Goal: Task Accomplishment & Management: Complete application form

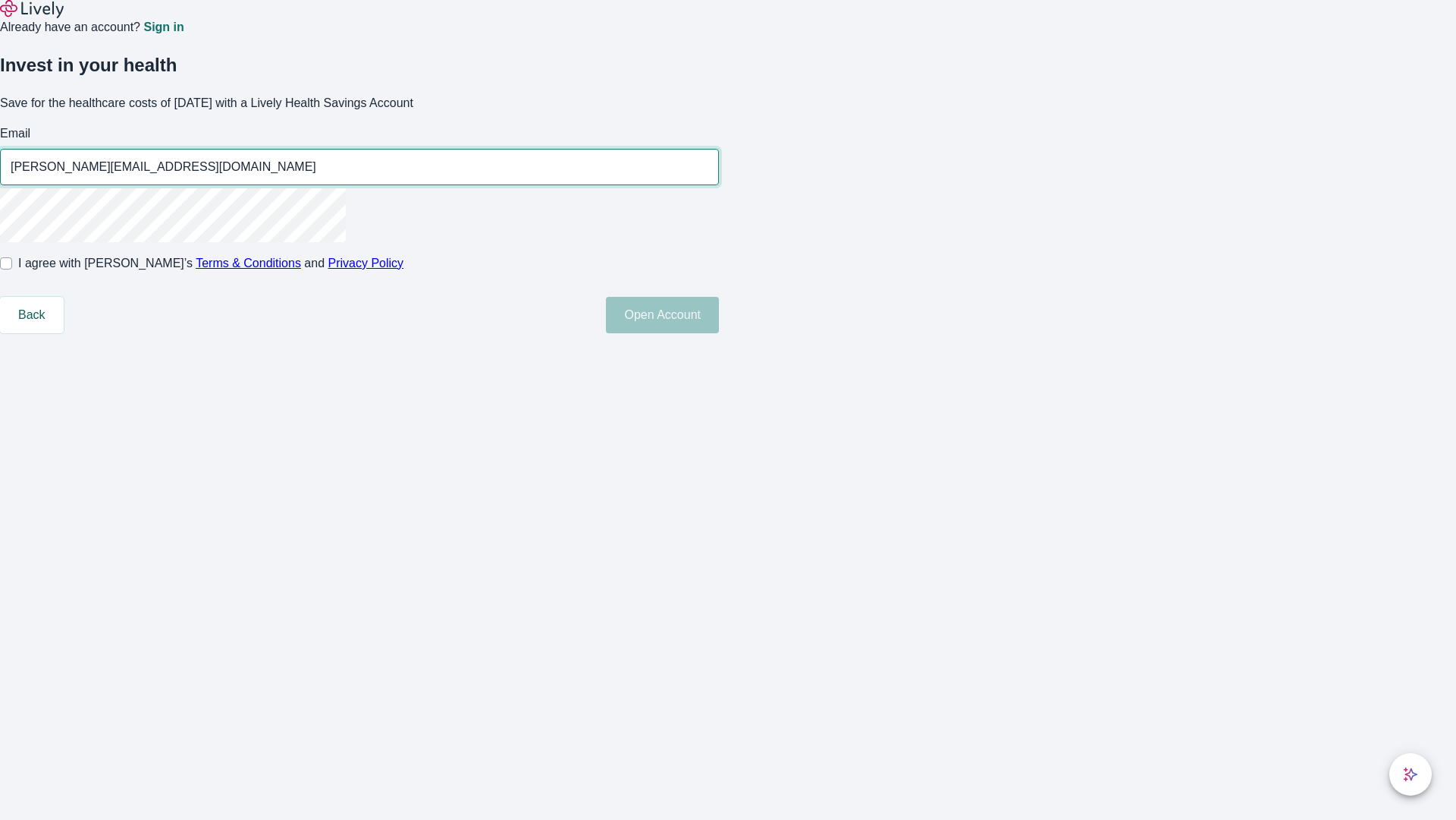
type input "[PERSON_NAME][EMAIL_ADDRESS][DOMAIN_NAME]"
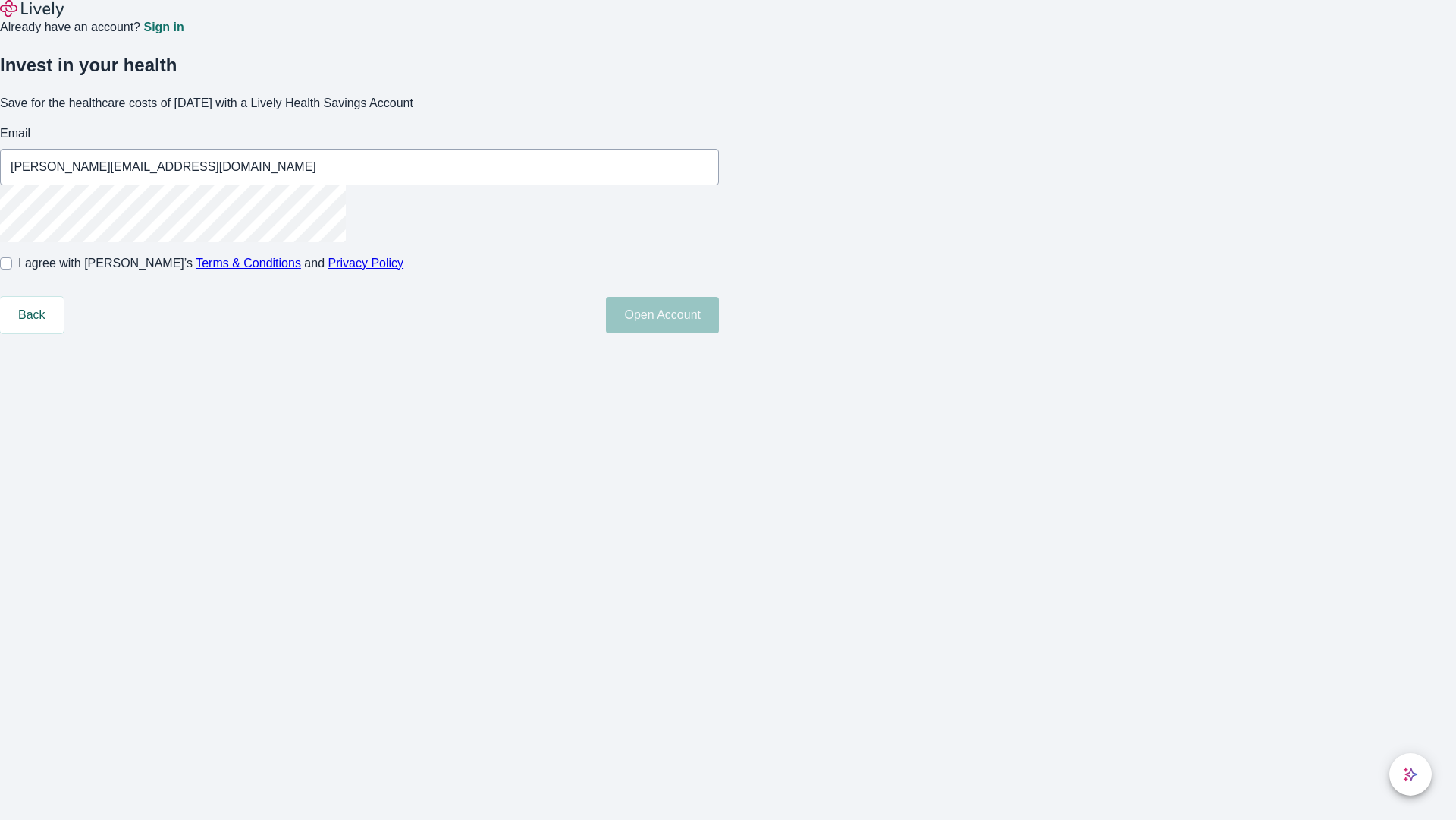
click at [12, 269] on input "I agree with Lively’s Terms & Conditions and Privacy Policy" at bounding box center [5, 263] width 12 height 12
checkbox input "true"
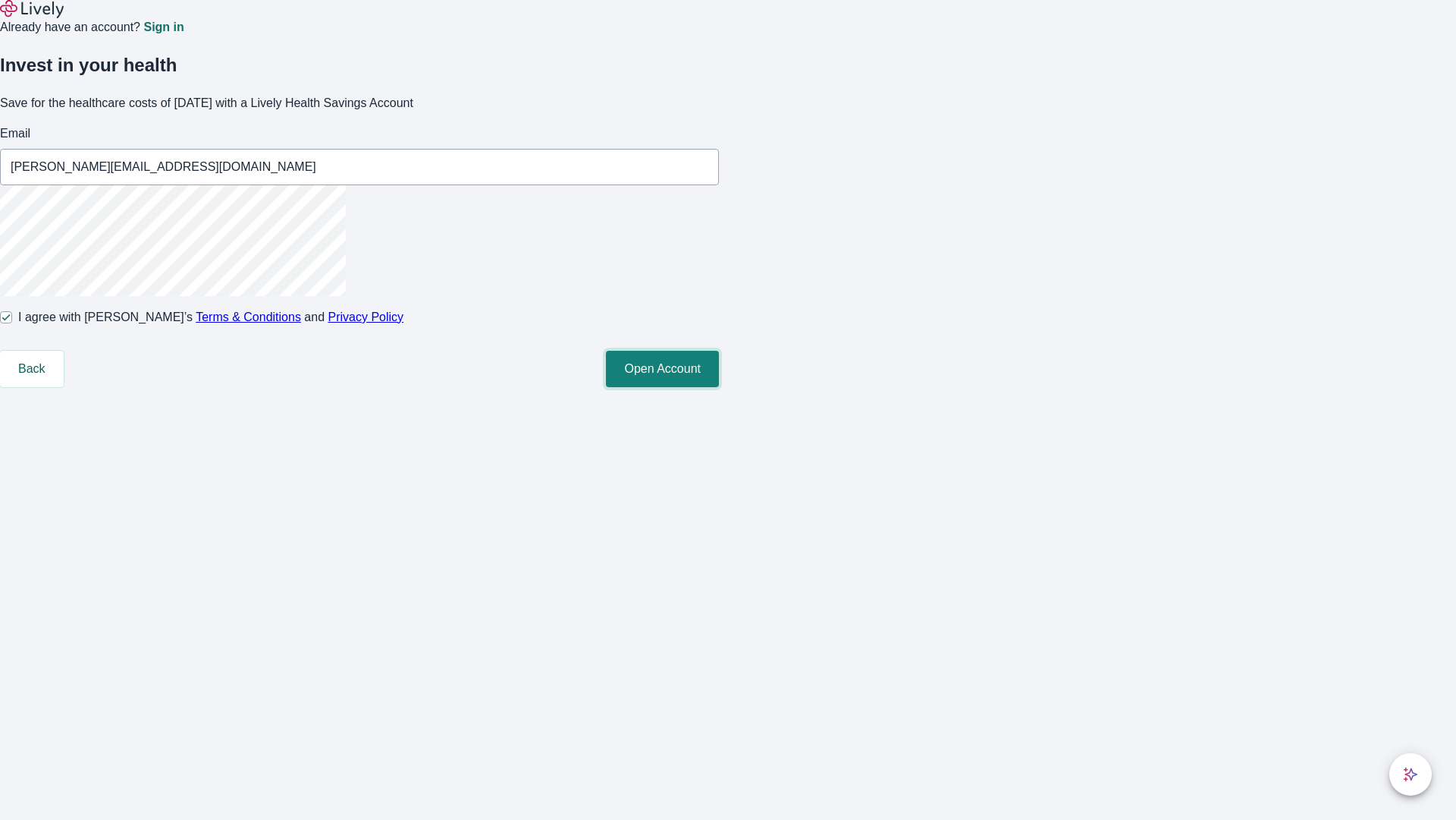
click at [719, 387] on button "Open Account" at bounding box center [662, 369] width 113 height 37
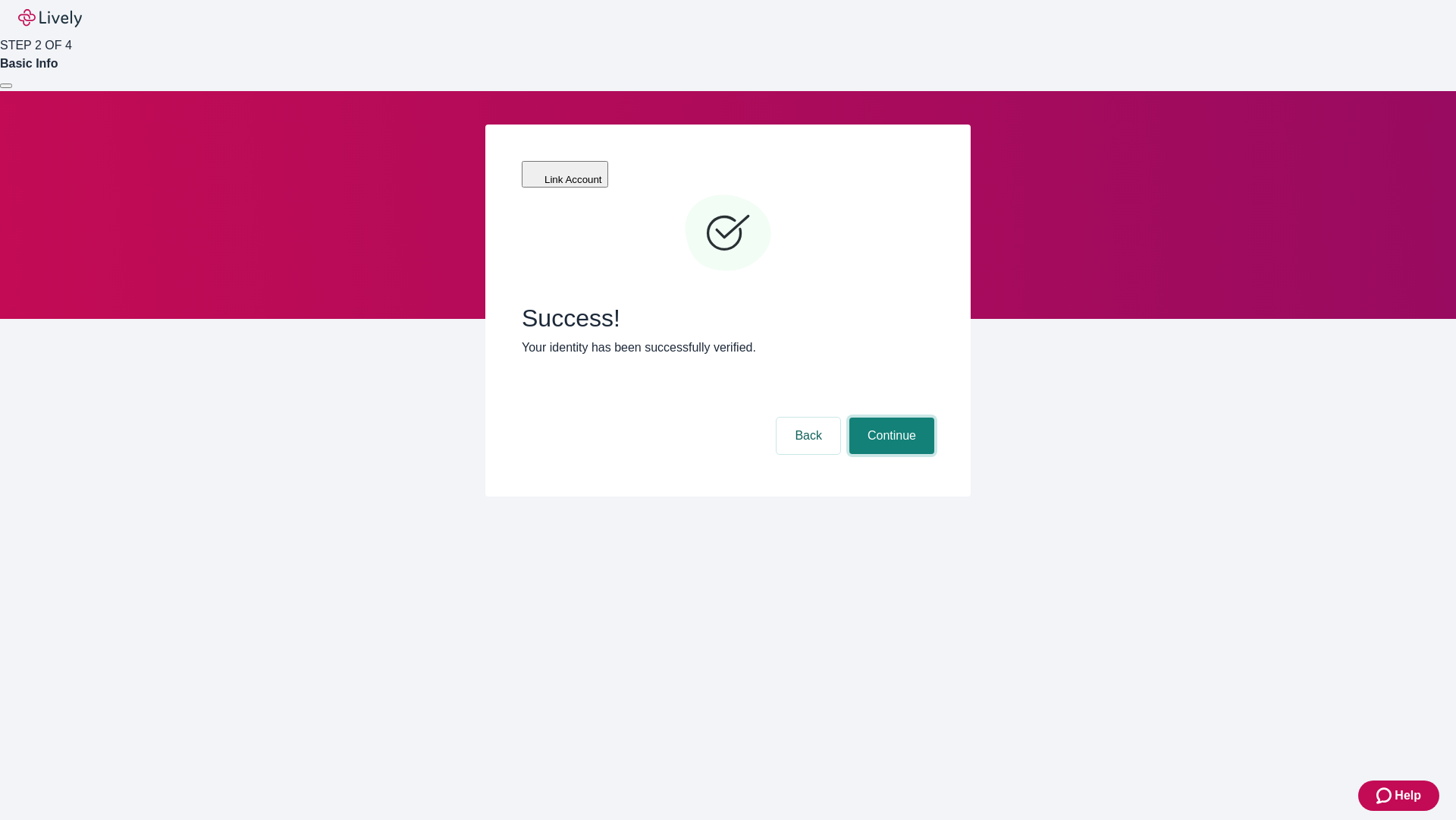
click at [890, 418] on button "Continue" at bounding box center [892, 436] width 85 height 37
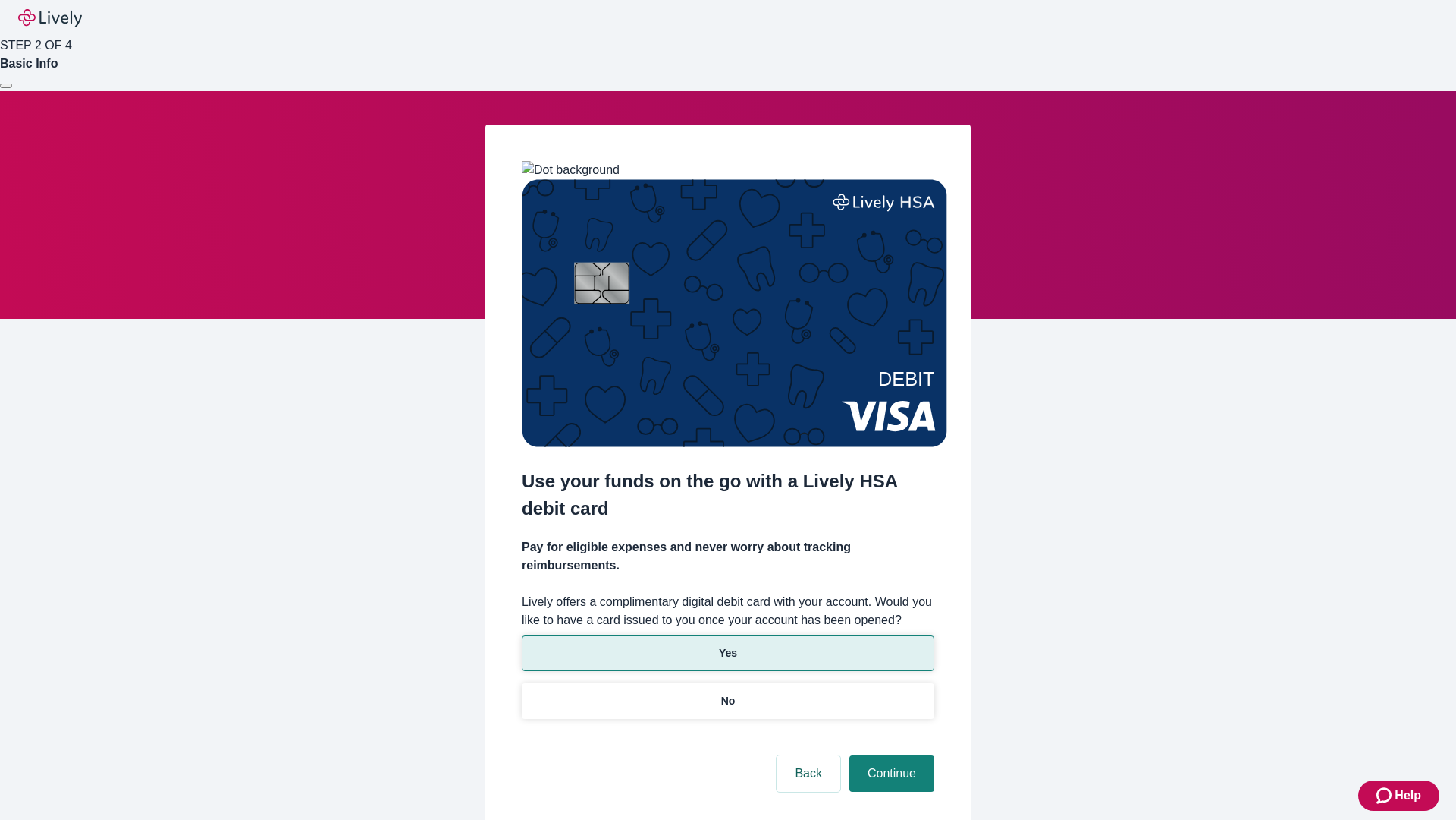
click at [727, 645] on p "Yes" at bounding box center [728, 652] width 18 height 16
click at [890, 755] on button "Continue" at bounding box center [892, 773] width 85 height 37
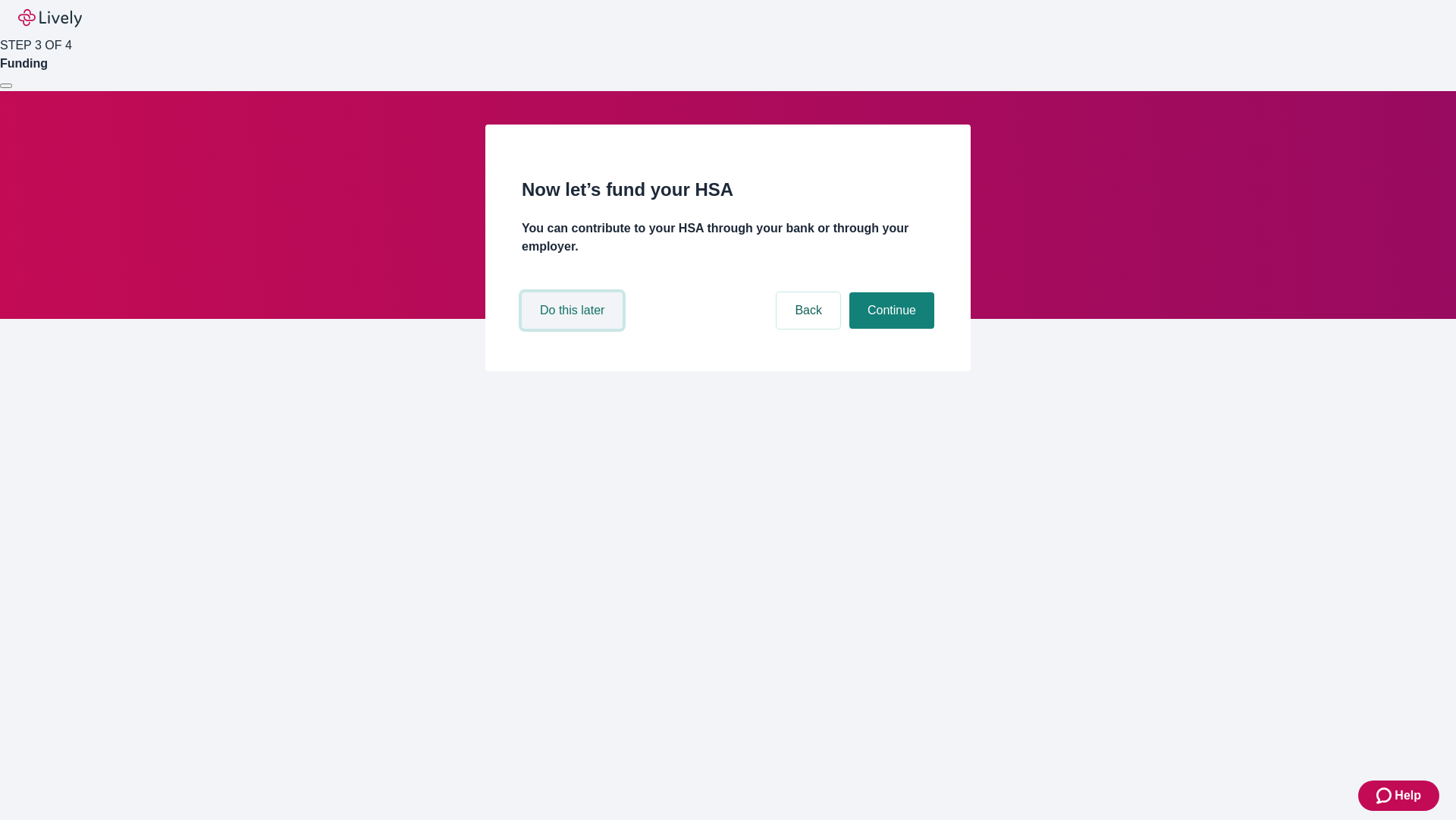
click at [574, 329] on button "Do this later" at bounding box center [572, 311] width 101 height 37
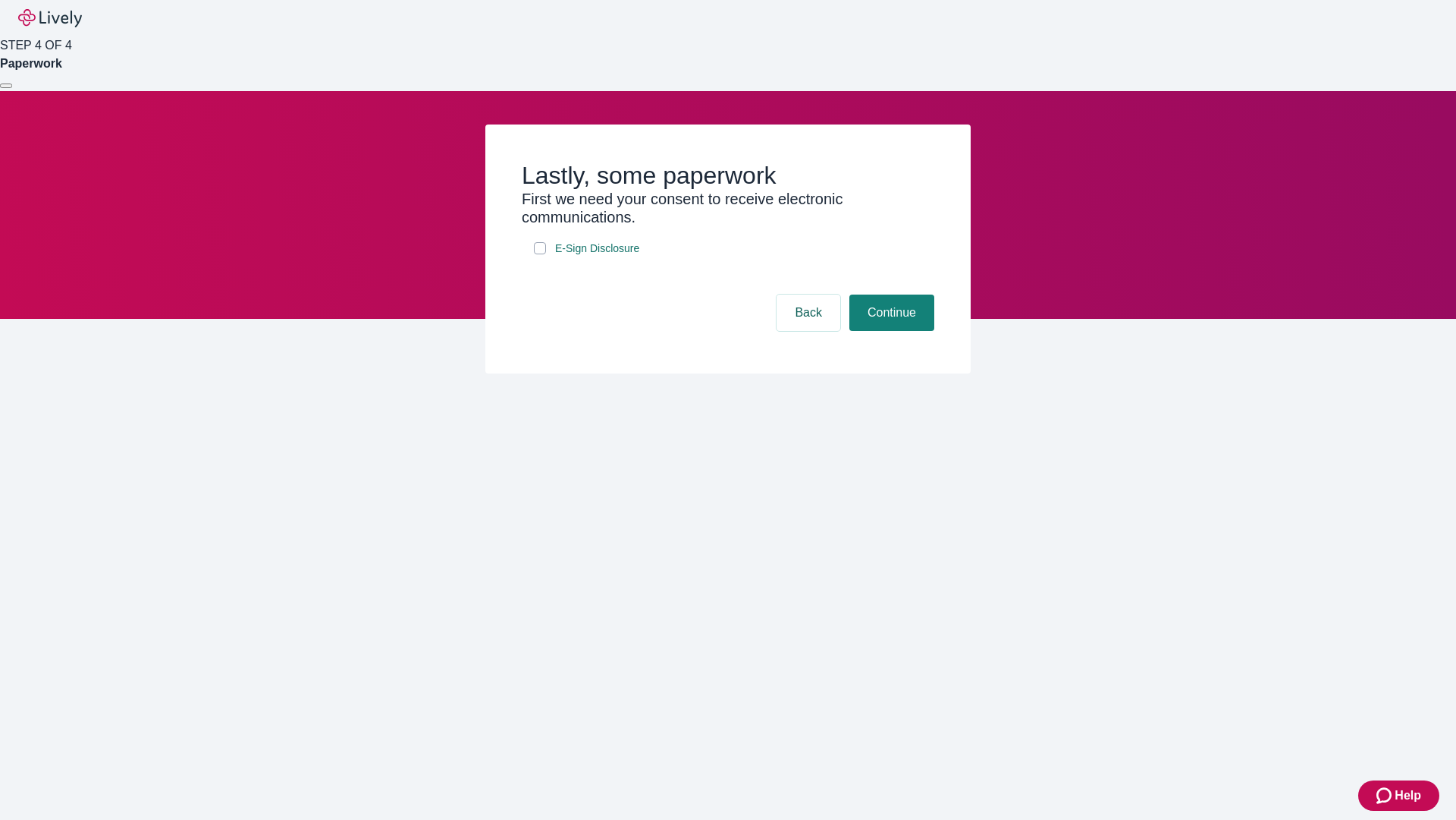
click at [540, 254] on input "E-Sign Disclosure" at bounding box center [539, 247] width 12 height 12
checkbox input "true"
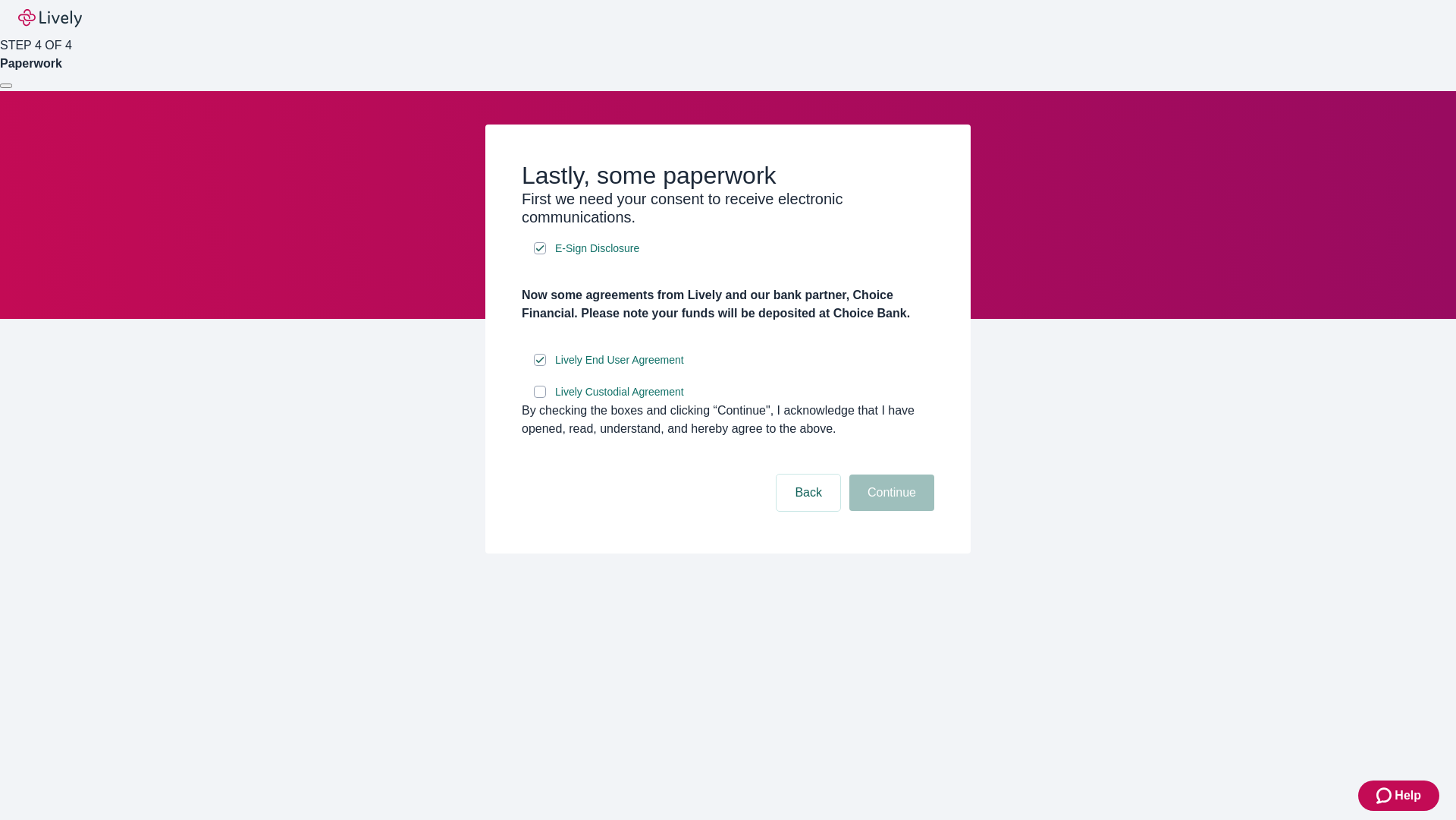
click at [540, 398] on input "Lively Custodial Agreement" at bounding box center [539, 391] width 12 height 12
checkbox input "true"
click at [890, 510] on button "Continue" at bounding box center [892, 493] width 85 height 37
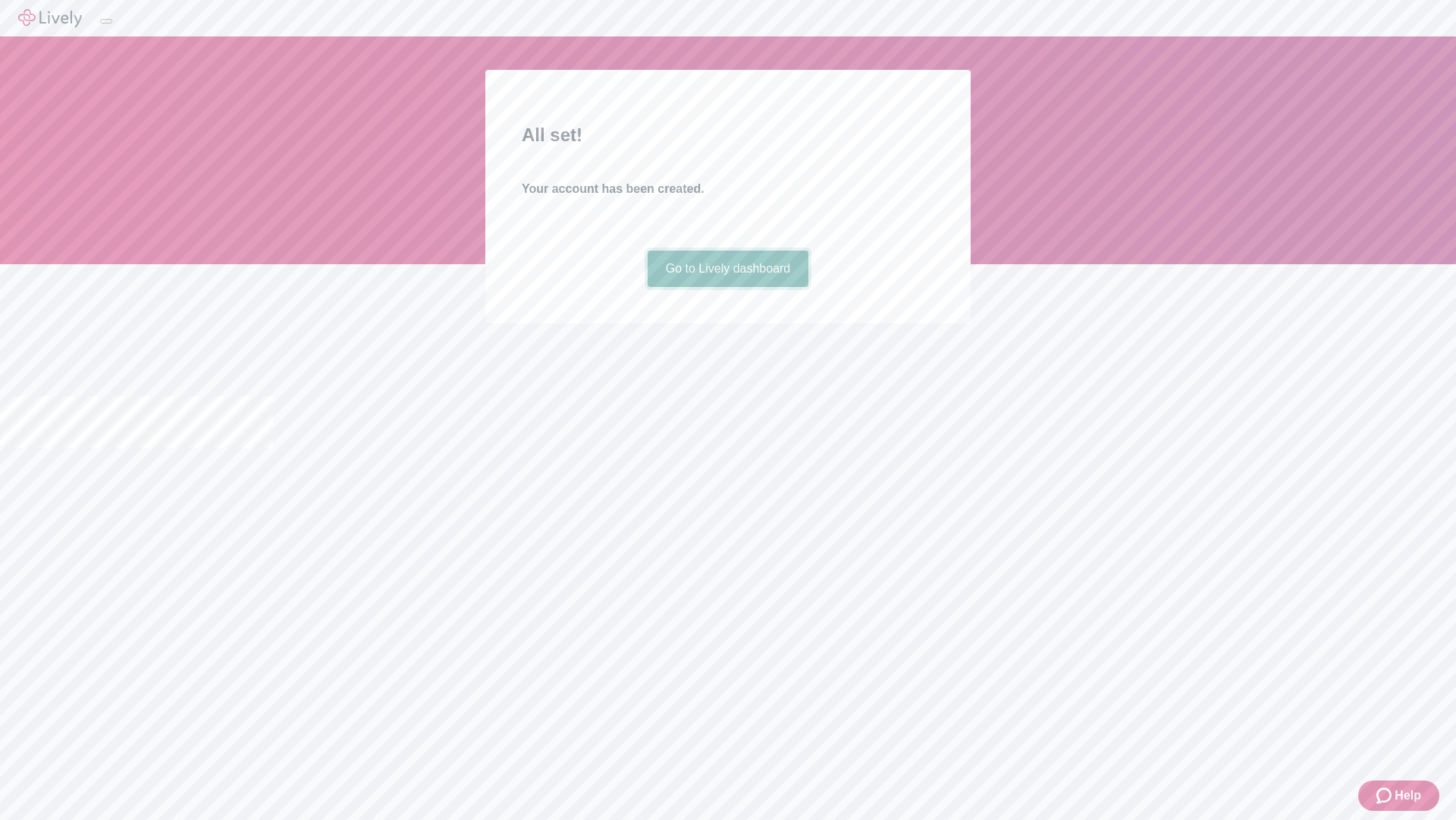
click at [727, 287] on link "Go to Lively dashboard" at bounding box center [728, 268] width 161 height 37
